Goal: Information Seeking & Learning: Learn about a topic

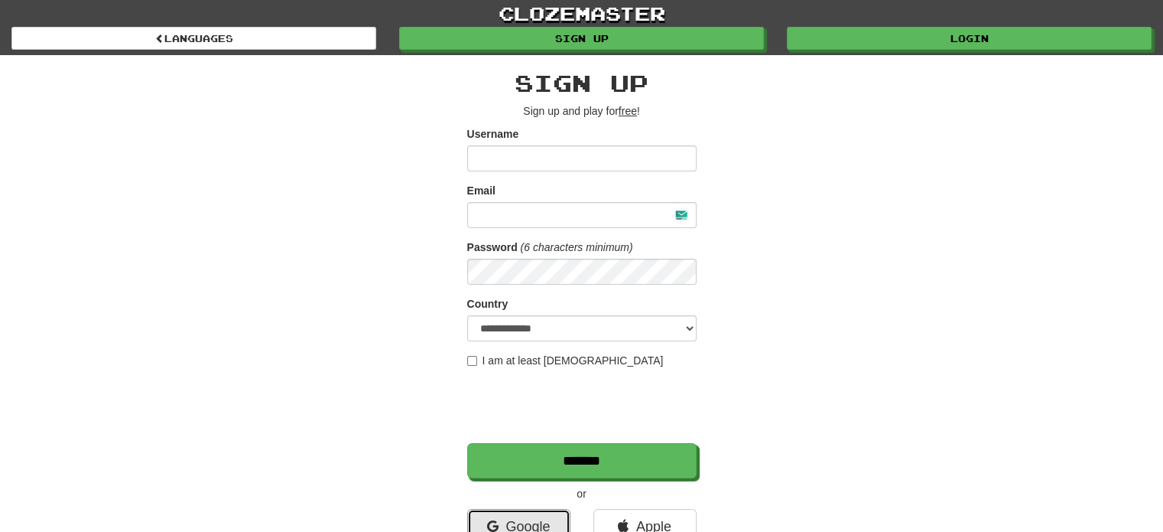
scroll to position [11, 0]
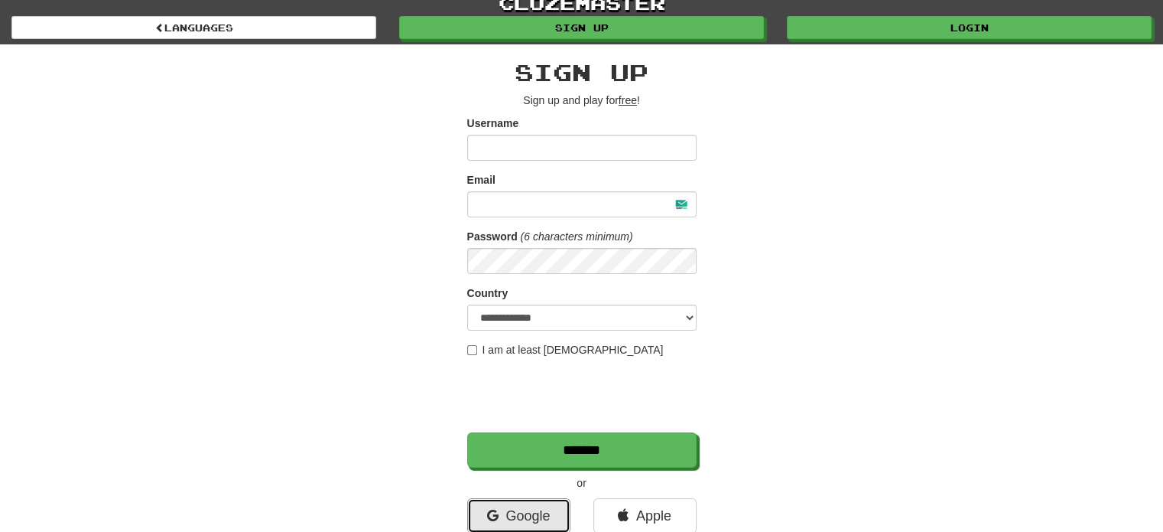
click at [467, 498] on link "Google" at bounding box center [518, 515] width 103 height 35
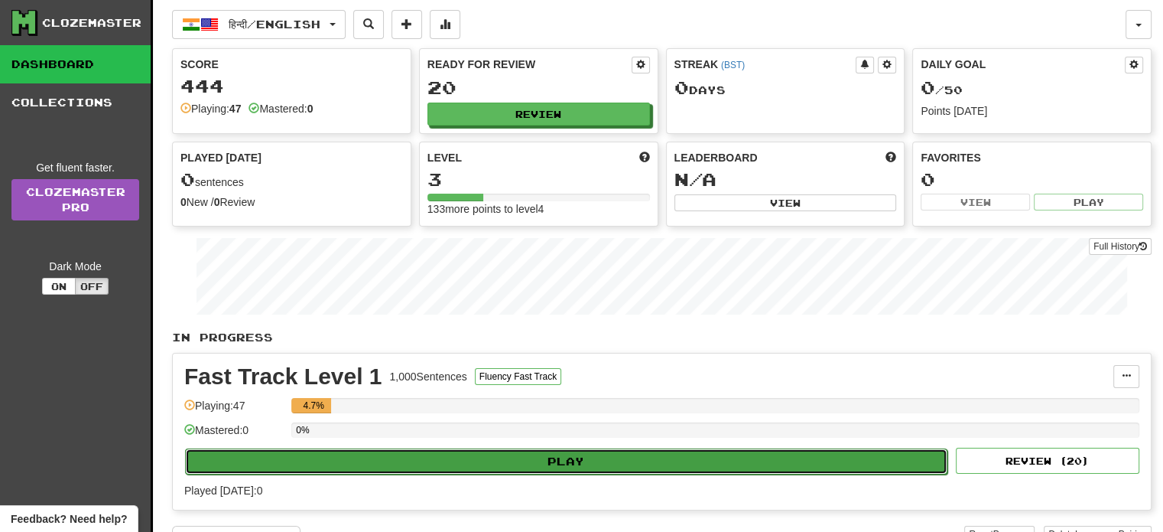
click at [518, 460] on button "Play" at bounding box center [566, 461] width 763 height 26
select select "**"
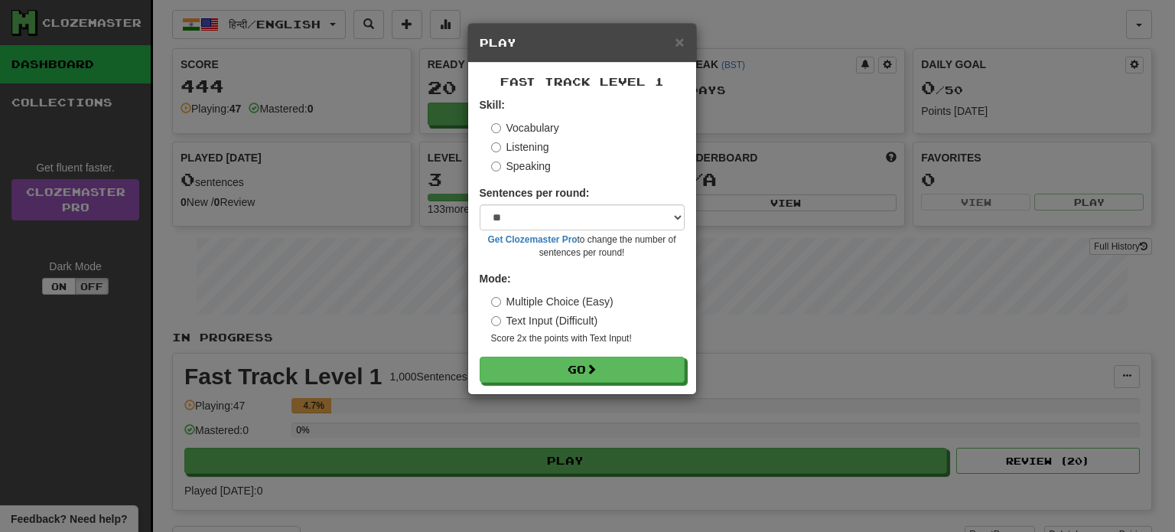
click at [538, 145] on label "Listening" at bounding box center [520, 146] width 58 height 15
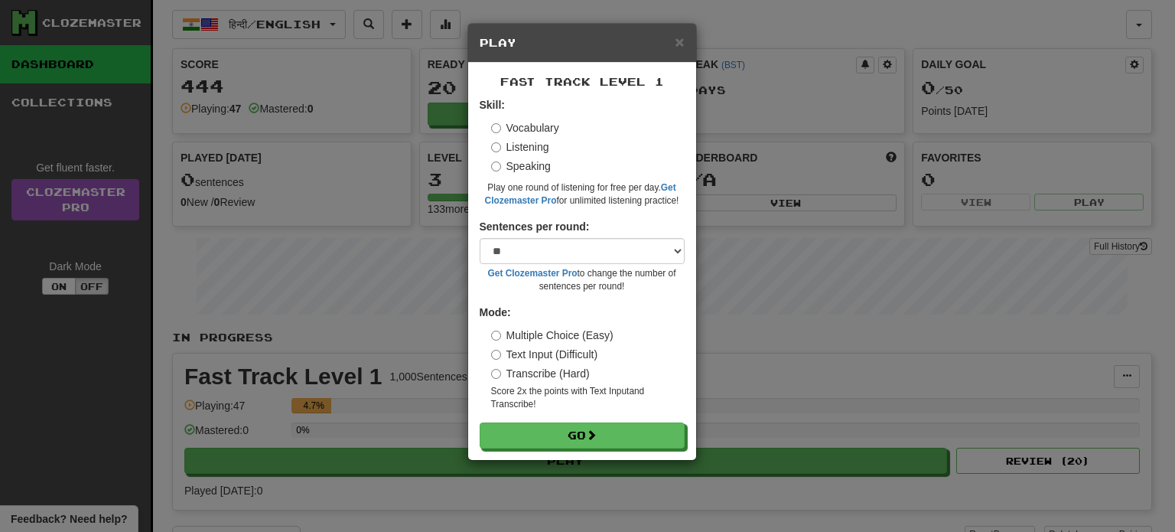
click at [545, 171] on label "Speaking" at bounding box center [521, 165] width 60 height 15
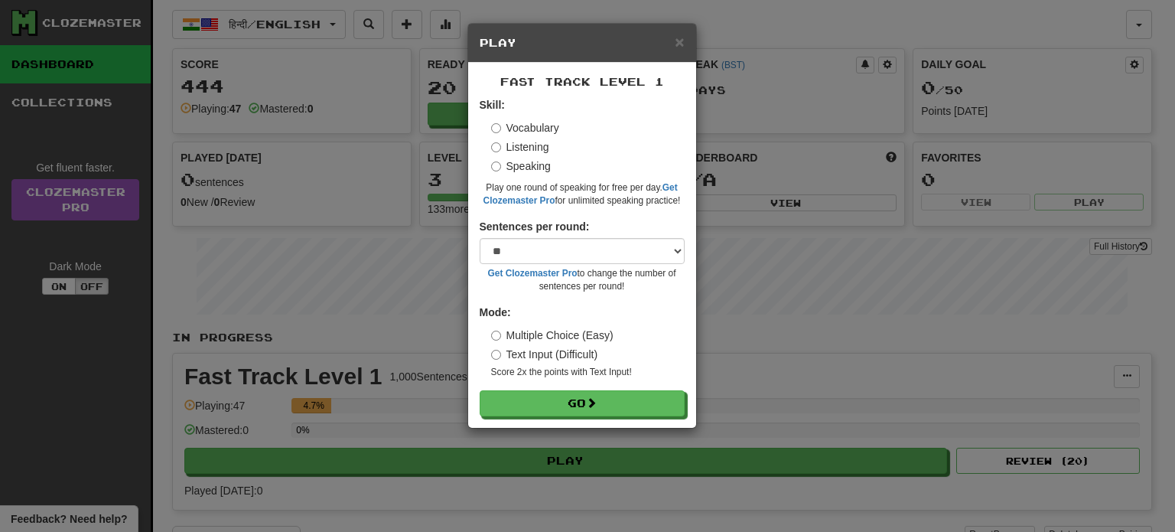
click at [546, 148] on label "Listening" at bounding box center [520, 146] width 58 height 15
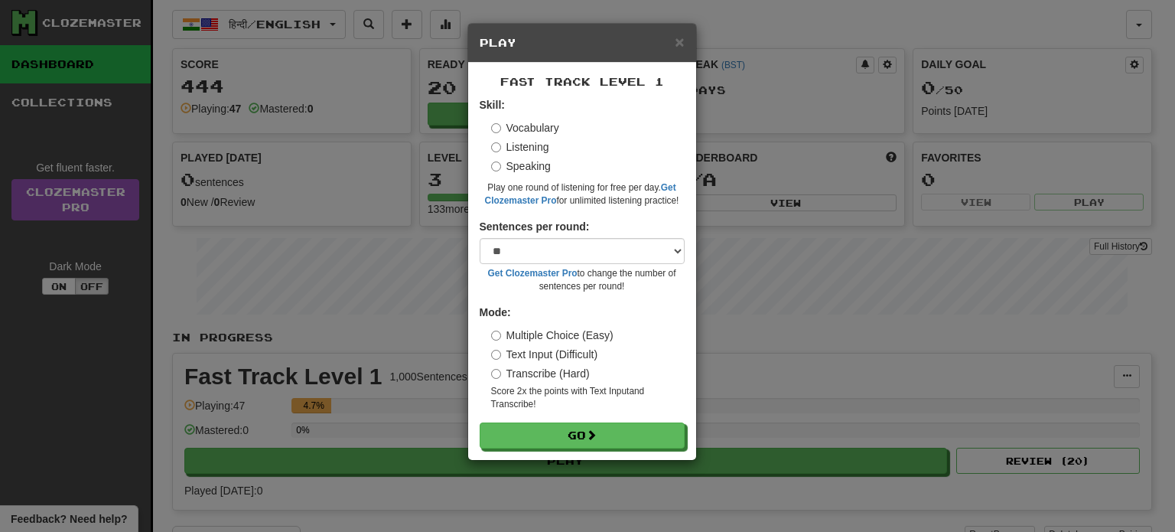
click at [545, 134] on label "Vocabulary" at bounding box center [525, 127] width 68 height 15
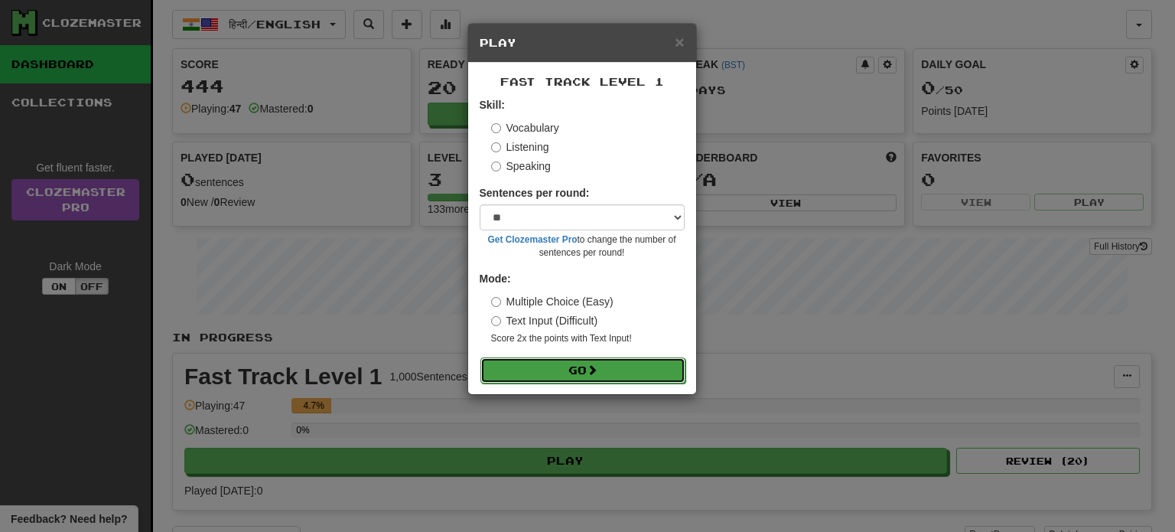
click at [551, 369] on button "Go" at bounding box center [582, 370] width 205 height 26
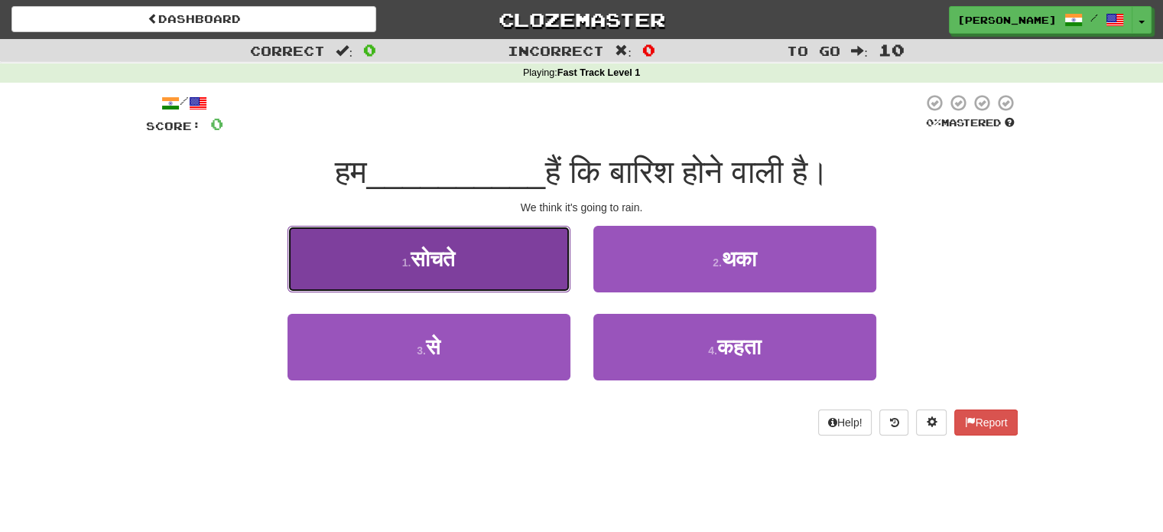
click at [538, 252] on button "1 . सोचते" at bounding box center [429, 259] width 283 height 67
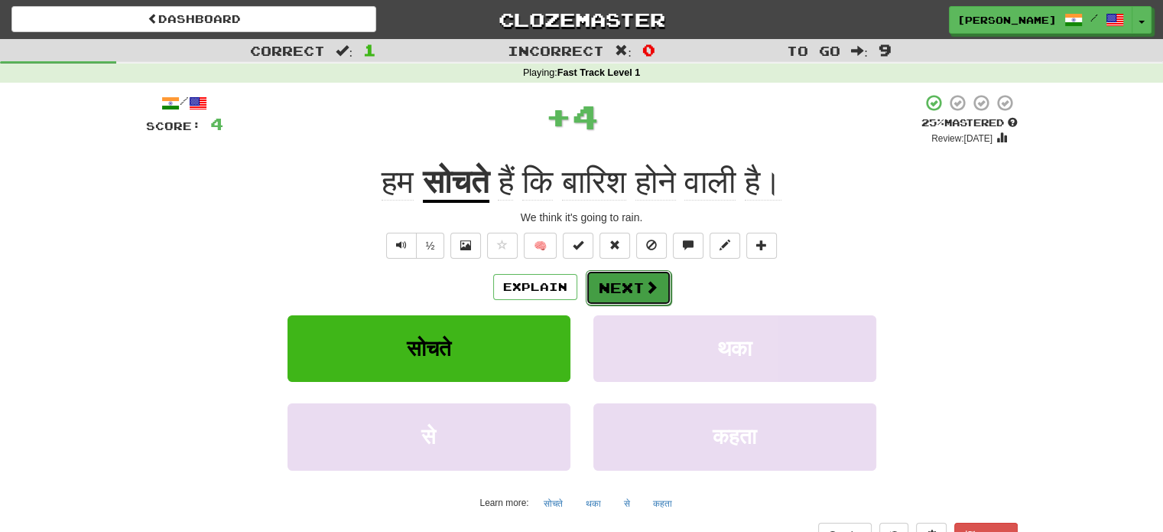
click at [613, 278] on button "Next" at bounding box center [629, 287] width 86 height 35
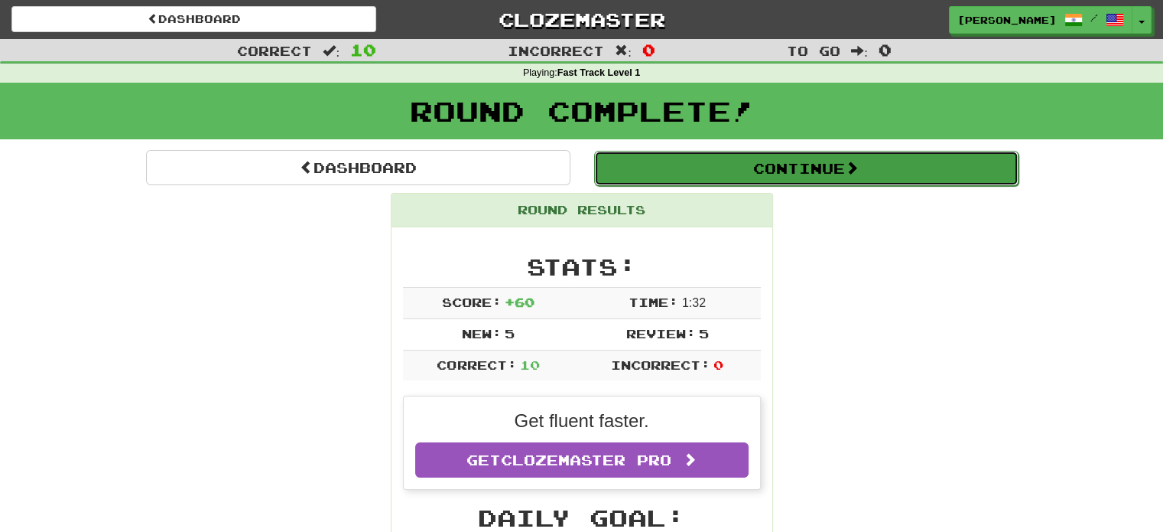
click at [672, 177] on button "Continue" at bounding box center [806, 168] width 424 height 35
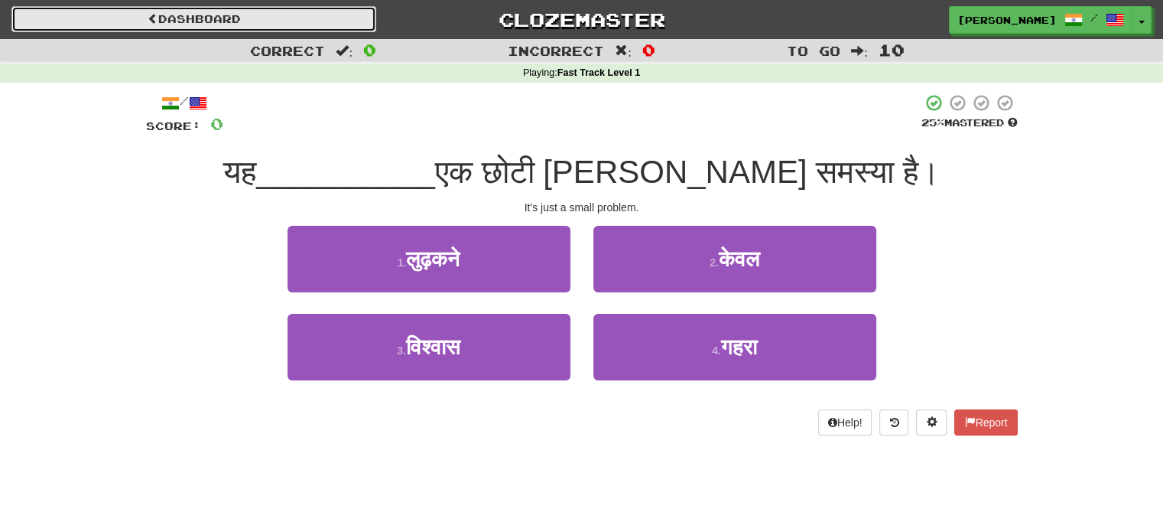
click at [257, 8] on link "Dashboard" at bounding box center [193, 19] width 365 height 26
